Goal: Complete application form

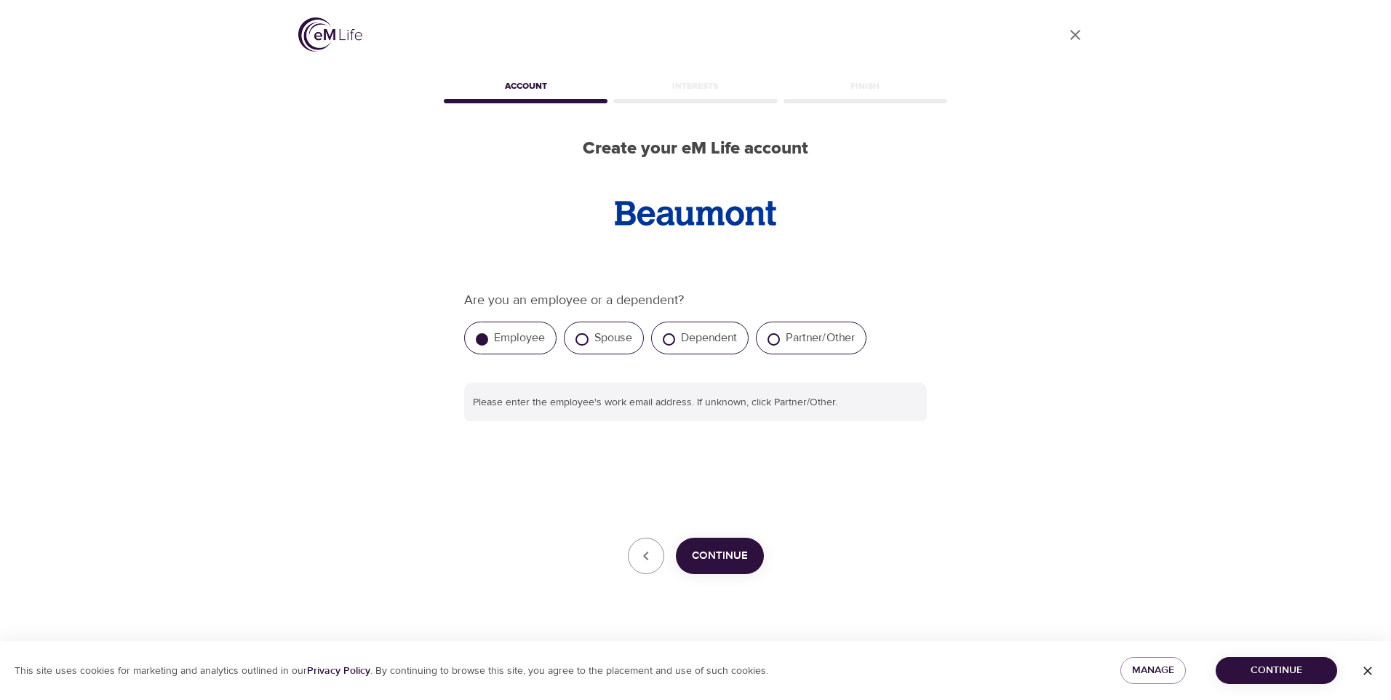
click at [701, 553] on span "Continue" at bounding box center [720, 555] width 56 height 19
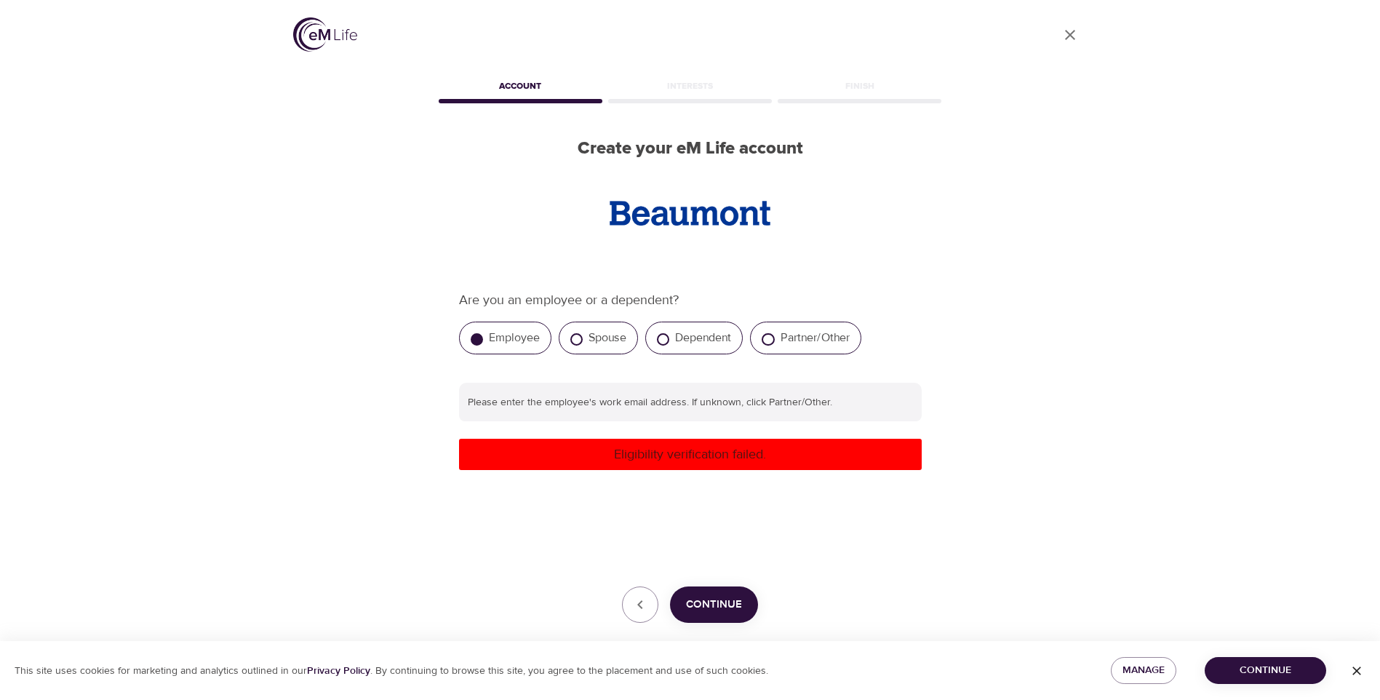
click at [518, 338] on label "Employee" at bounding box center [514, 337] width 51 height 15
click at [483, 338] on input "Employee" at bounding box center [477, 339] width 12 height 12
click at [639, 605] on icon "button" at bounding box center [639, 604] width 5 height 9
click at [519, 338] on label "Employee" at bounding box center [514, 337] width 51 height 15
click at [483, 338] on input "Employee" at bounding box center [477, 339] width 12 height 12
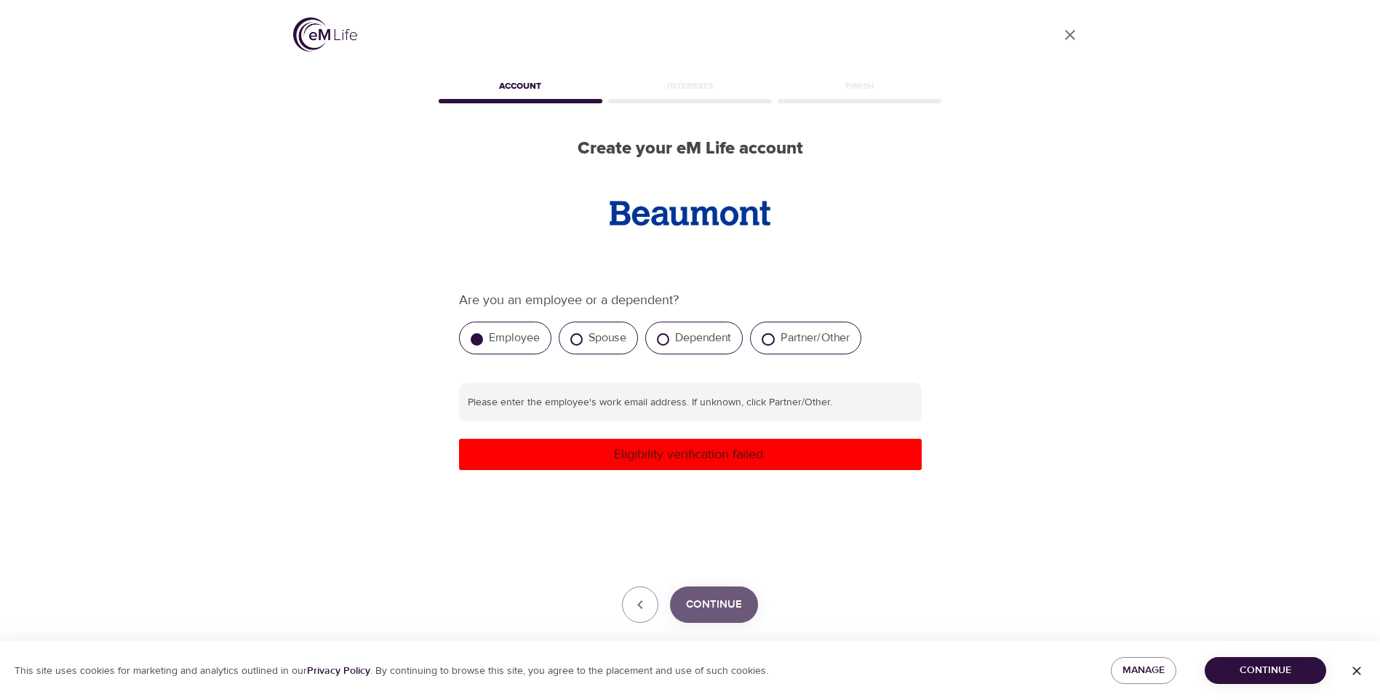
click at [706, 608] on span "Continue" at bounding box center [714, 604] width 56 height 19
click at [585, 346] on div "Spouse" at bounding box center [598, 338] width 79 height 33
click at [576, 333] on input "Spouse" at bounding box center [576, 339] width 12 height 12
radio input "true"
click at [475, 336] on input "Employee" at bounding box center [477, 339] width 12 height 12
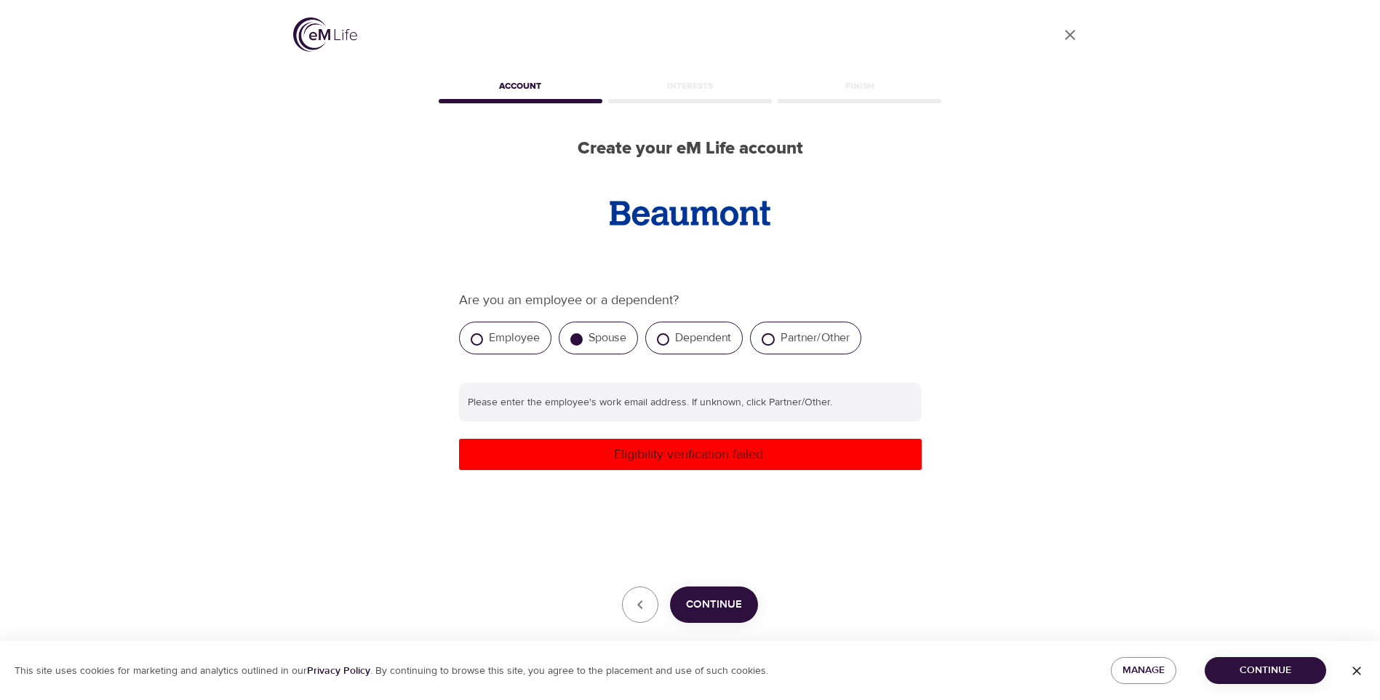
radio input "true"
click at [1301, 663] on span "Continue" at bounding box center [1265, 670] width 98 height 18
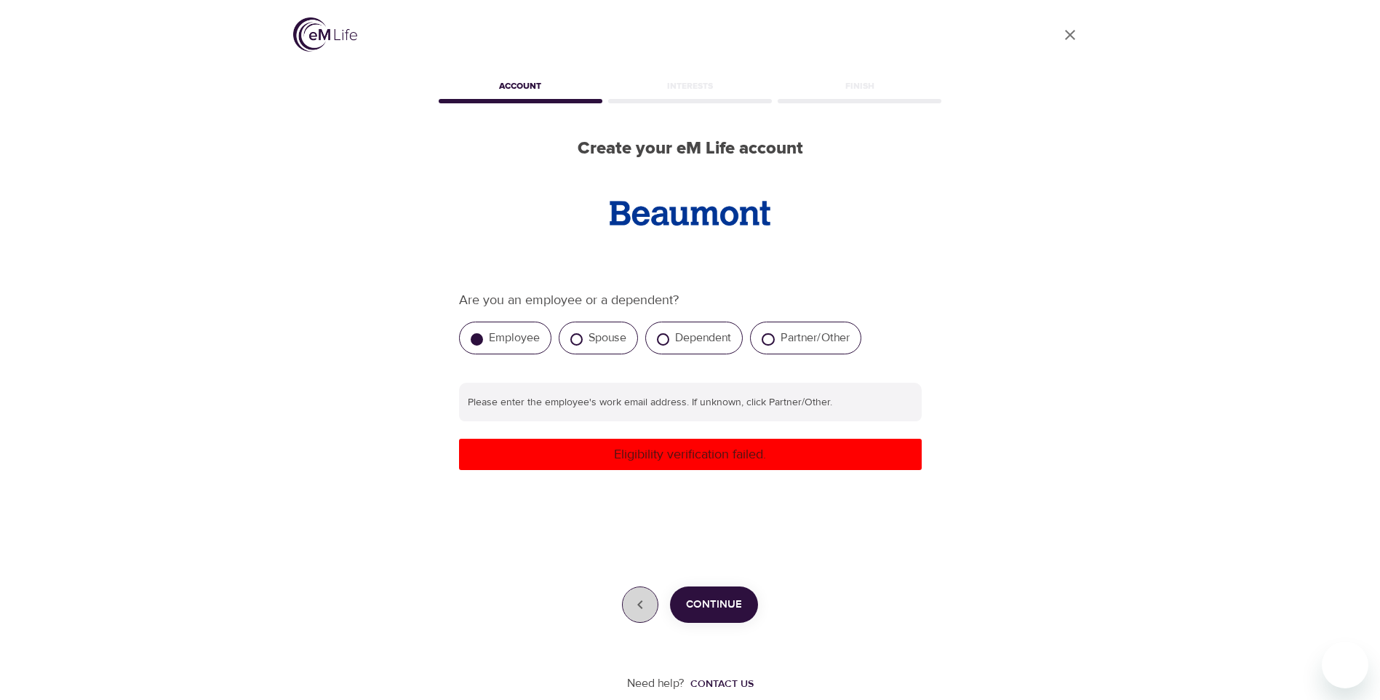
click at [651, 601] on button "button" at bounding box center [640, 604] width 36 height 36
click at [639, 607] on icon "button" at bounding box center [639, 604] width 17 height 17
click at [656, 458] on p "Eligibility verification failed." at bounding box center [690, 454] width 451 height 20
click at [559, 398] on input "text" at bounding box center [690, 402] width 463 height 39
click at [970, 545] on div "User Profile Account Interests Finish Create your eM Life account Are you an em…" at bounding box center [690, 350] width 829 height 700
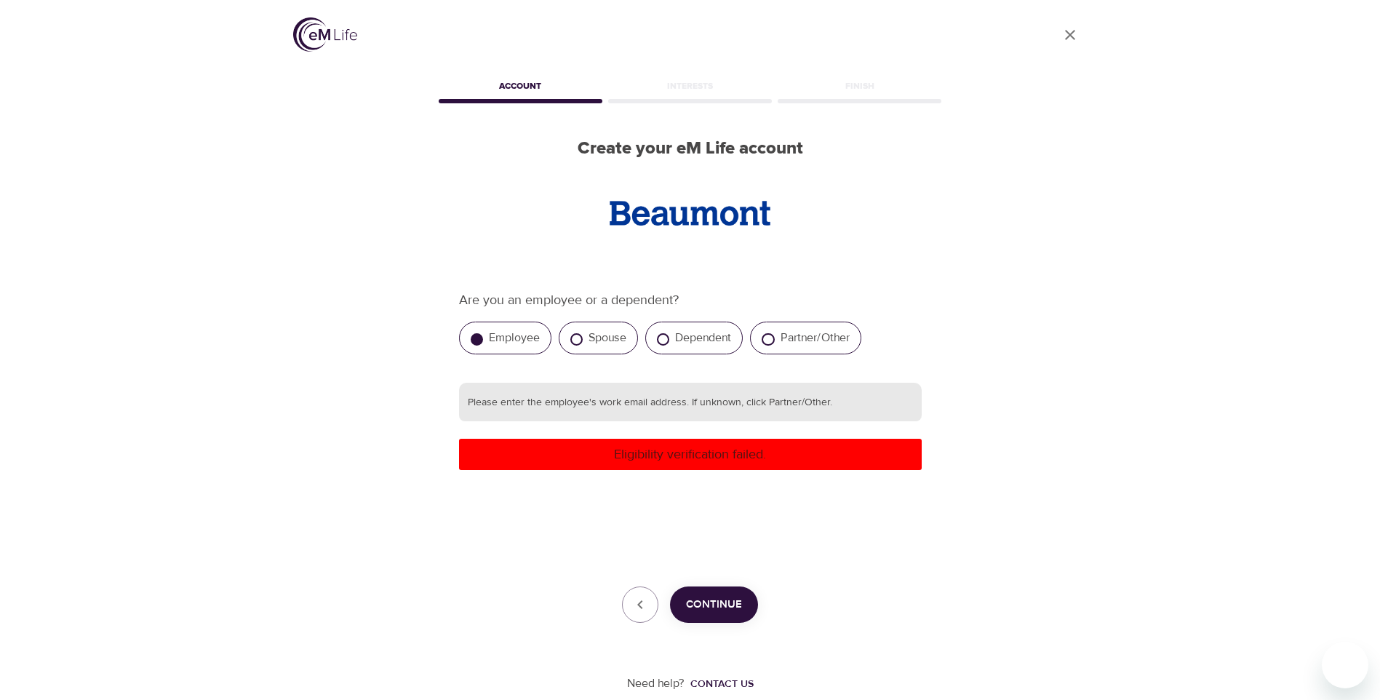
click at [511, 403] on input "text" at bounding box center [690, 402] width 463 height 39
type input "[PERSON_NAME][EMAIL_ADDRESS][PERSON_NAME][DOMAIN_NAME]"
click at [702, 601] on span "Continue" at bounding box center [714, 604] width 56 height 19
click at [819, 330] on div "Partner/Other" at bounding box center [805, 338] width 111 height 33
click at [781, 339] on div "Partner/Other" at bounding box center [805, 338] width 111 height 33
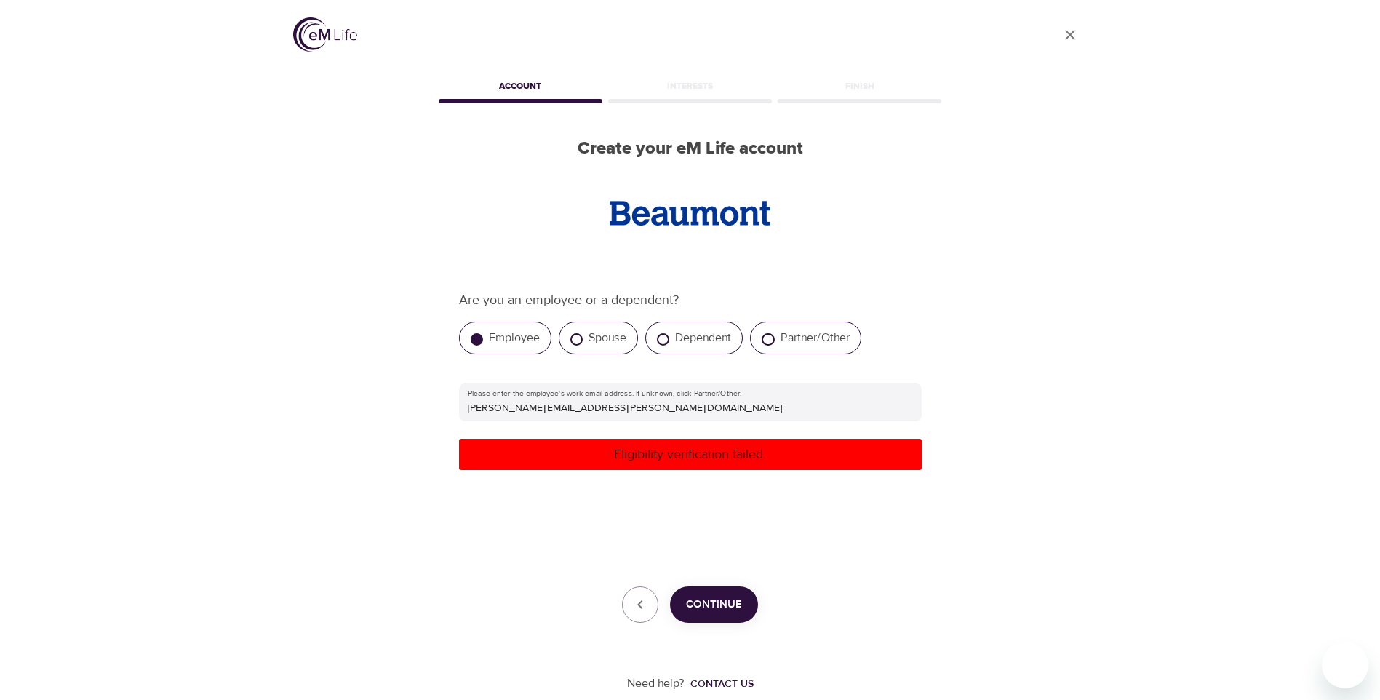
click at [760, 340] on div "Partner/Other" at bounding box center [805, 338] width 111 height 33
click at [767, 340] on input "Partner/Other" at bounding box center [768, 339] width 12 height 12
radio input "true"
